Goal: Task Accomplishment & Management: Use online tool/utility

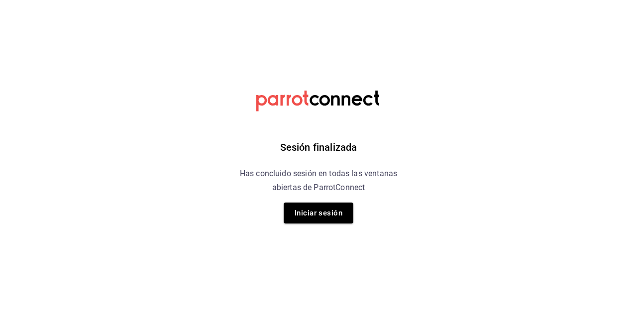
click at [328, 216] on button "Iniciar sesión" at bounding box center [319, 213] width 70 height 21
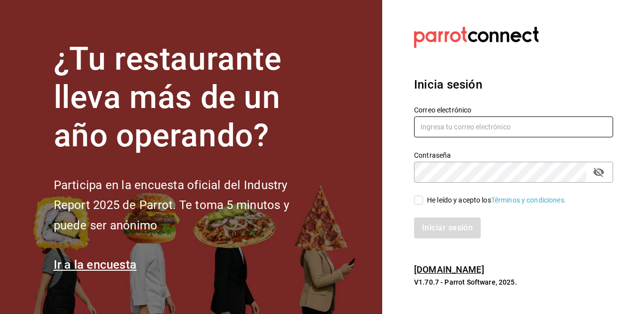
type input "SERGIO.SANTILLAN@GRUPOCOSTENO.COM"
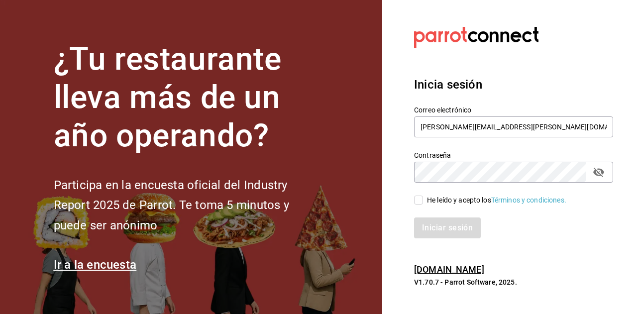
click at [418, 200] on input "He leído y acepto los Términos y condiciones." at bounding box center [418, 200] width 9 height 9
checkbox input "true"
click at [444, 239] on div "Inicia sesión Correo electrónico SERGIO.SANTILLAN@GRUPOCOSTENO.COM Contraseña C…" at bounding box center [513, 157] width 199 height 187
click at [444, 237] on button "Iniciar sesión" at bounding box center [448, 228] width 68 height 21
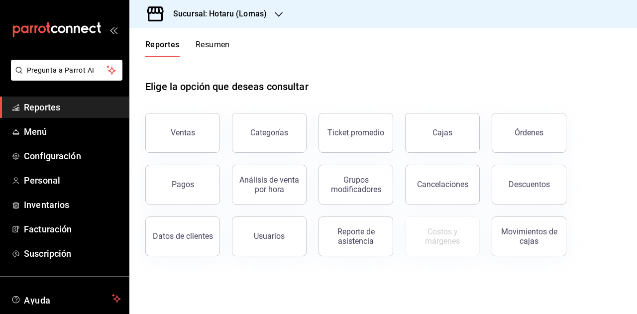
click at [244, 5] on div "Sucursal: Hotaru (Lomas)" at bounding box center [211, 14] width 149 height 28
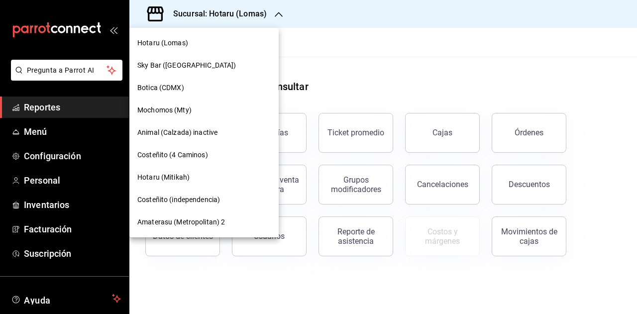
click at [191, 176] on div "Hotaru (Mitikah)" at bounding box center [203, 177] width 133 height 10
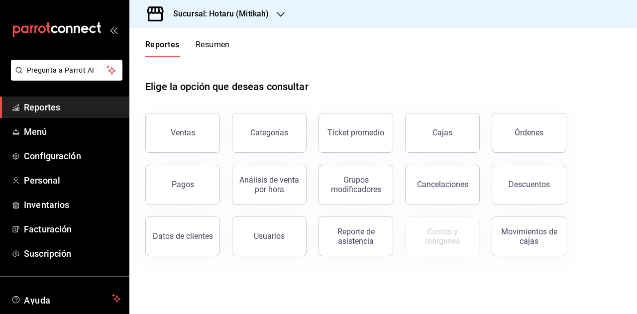
click at [182, 131] on div "Ventas" at bounding box center [183, 132] width 24 height 9
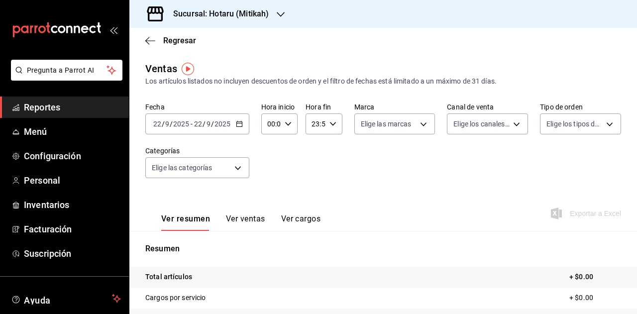
click at [239, 129] on div "2025-09-22 22 / 9 / 2025 - 2025-09-22 22 / 9 / 2025" at bounding box center [197, 124] width 104 height 21
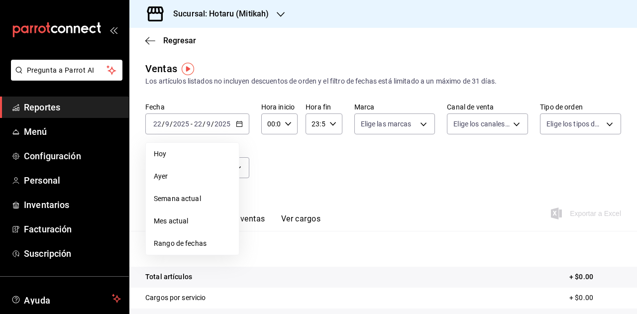
click at [199, 243] on span "Rango de fechas" at bounding box center [192, 243] width 77 height 10
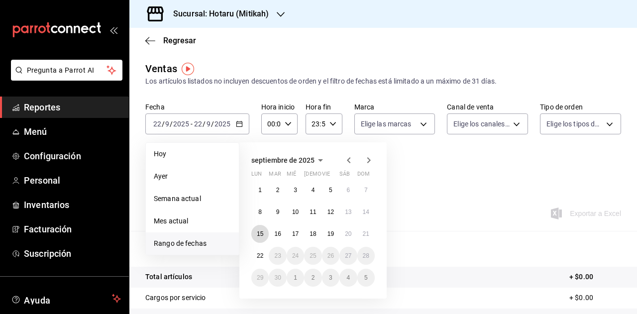
click at [258, 237] on button "15" at bounding box center [259, 234] width 17 height 18
click at [258, 258] on abbr "22" at bounding box center [260, 255] width 6 height 7
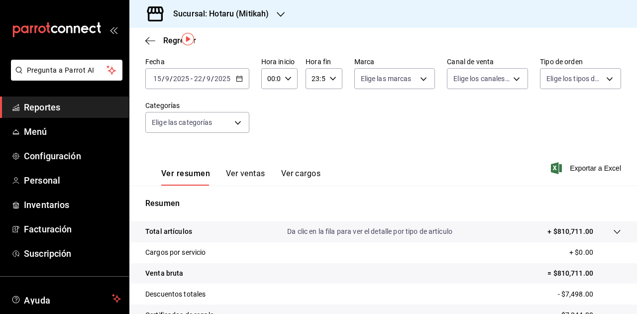
scroll to position [26, 0]
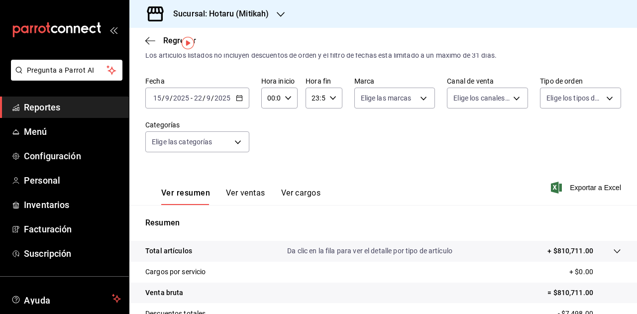
click at [556, 181] on div "Ver resumen Ver ventas Ver cargos Exportar a Excel" at bounding box center [383, 184] width 508 height 41
click at [551, 190] on icon "button" at bounding box center [556, 188] width 11 height 12
